Goal: Information Seeking & Learning: Learn about a topic

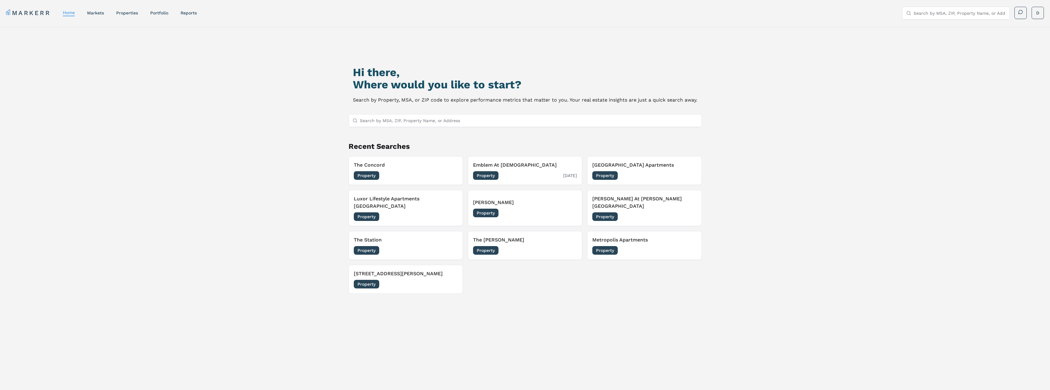
click at [522, 174] on div "Property [DATE]" at bounding box center [525, 175] width 104 height 9
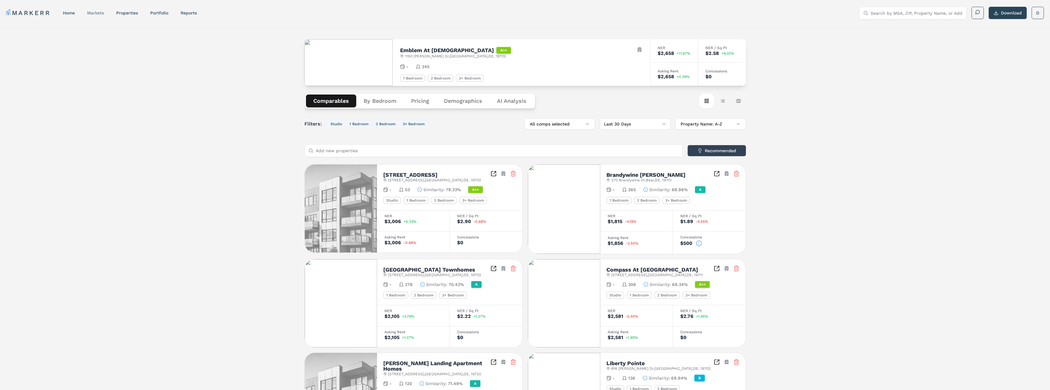
click at [88, 13] on link "markets" at bounding box center [95, 12] width 17 height 5
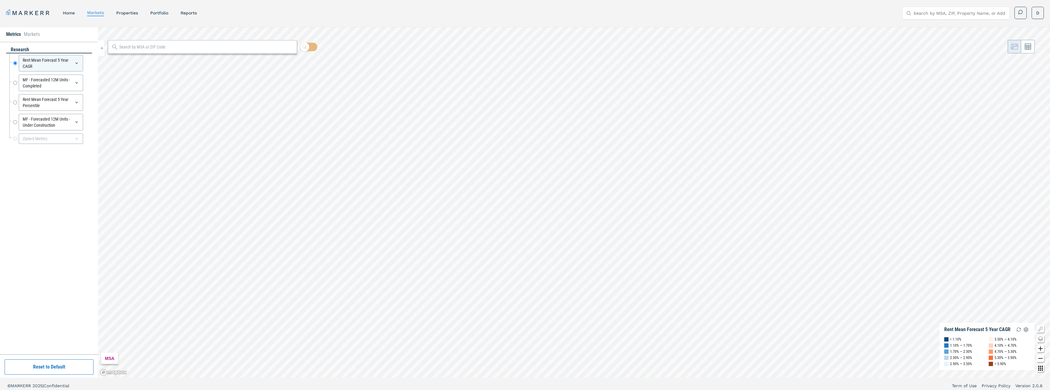
click at [151, 49] on input "text" at bounding box center [206, 47] width 174 height 6
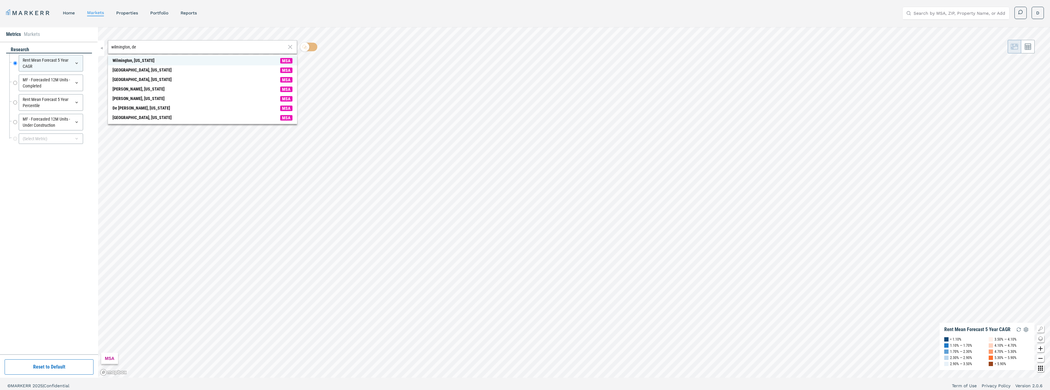
type input "wilmington, de"
click at [150, 59] on span "Wilmington, [US_STATE] MSA" at bounding box center [202, 61] width 189 height 10
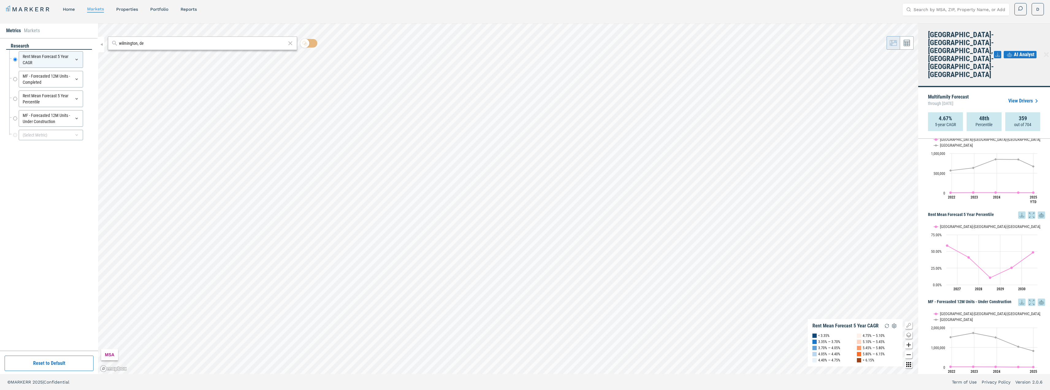
scroll to position [27, 0]
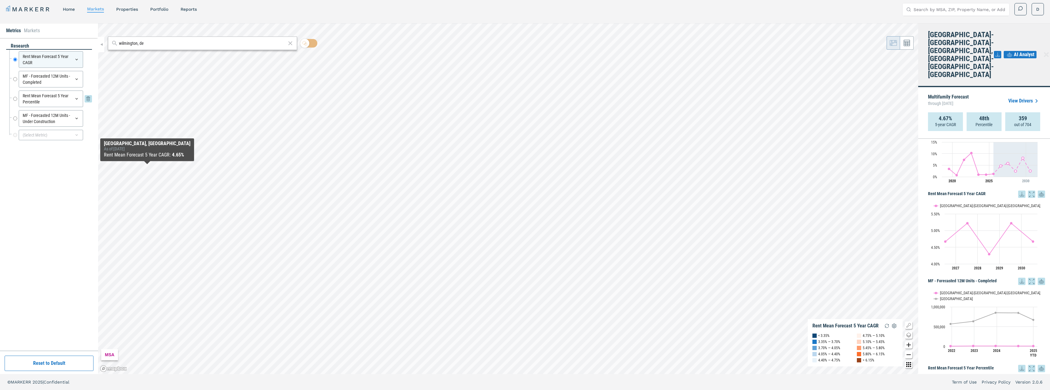
click at [42, 102] on div "Rent Mean Forecast 5 Year Percentile" at bounding box center [51, 98] width 64 height 17
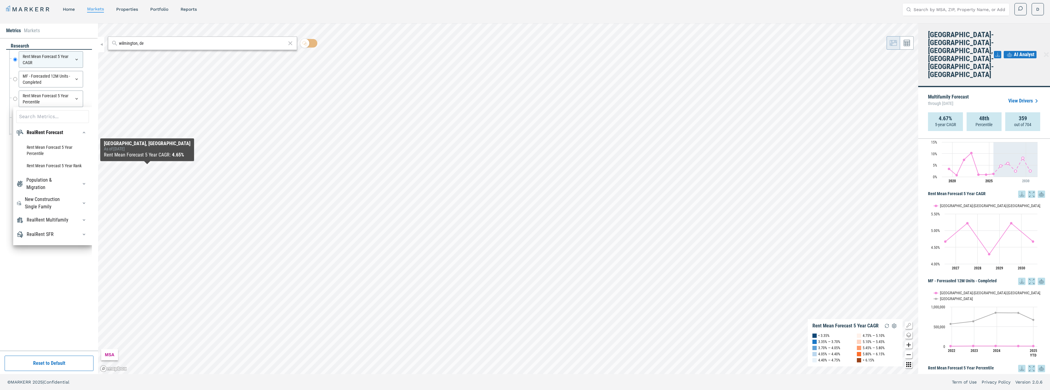
click at [8, 92] on div "Rent Mean Forecast 5 Year CAGR Rent Mean Forecast 5 Year CAGR MF - Forecasted 1…" at bounding box center [49, 98] width 86 height 97
